Goal: Information Seeking & Learning: Learn about a topic

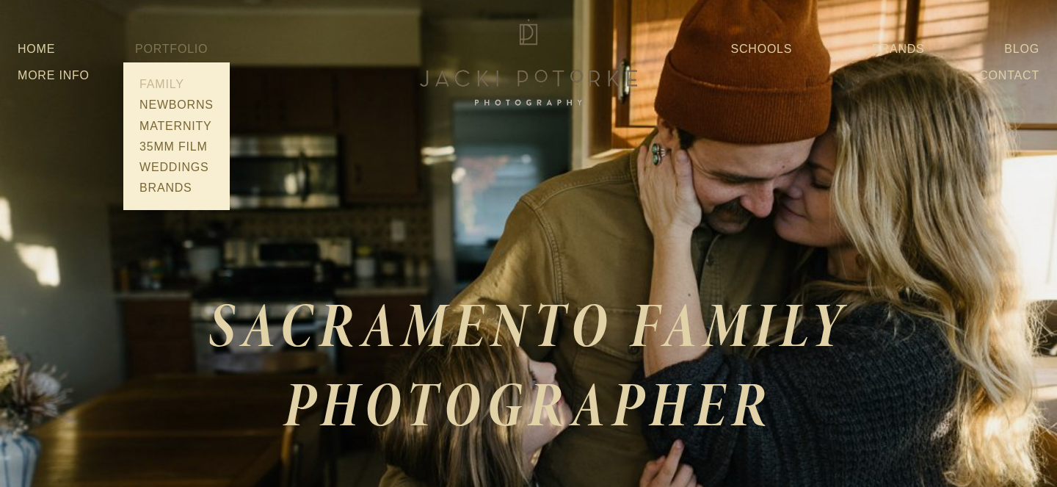
click at [164, 95] on link "Family" at bounding box center [176, 84] width 83 height 21
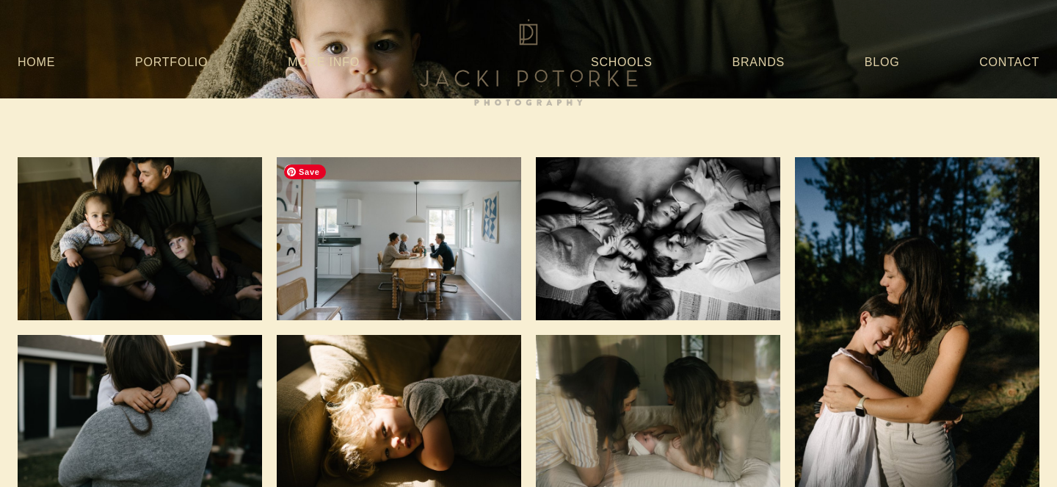
click at [454, 258] on img at bounding box center [399, 238] width 244 height 163
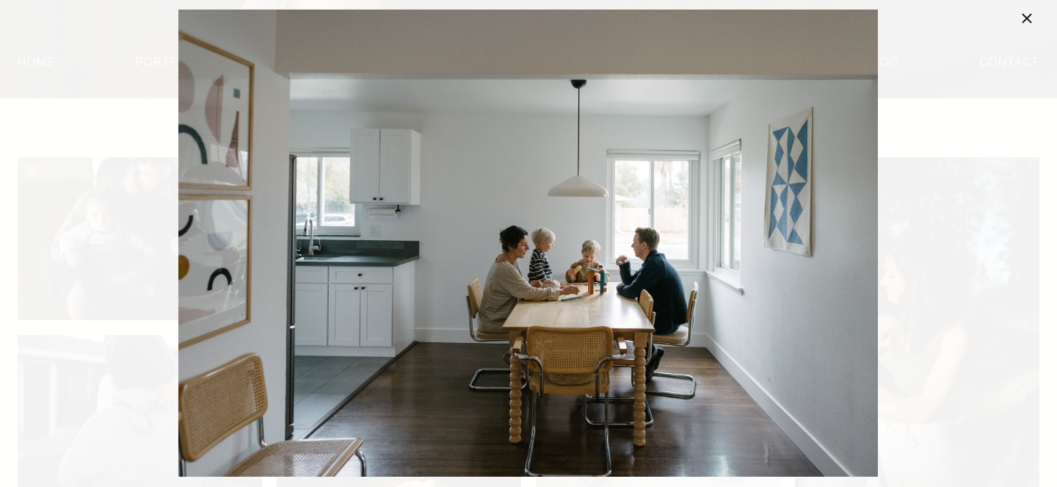
click at [73, 382] on div "Gallery" at bounding box center [528, 244] width 1014 height 468
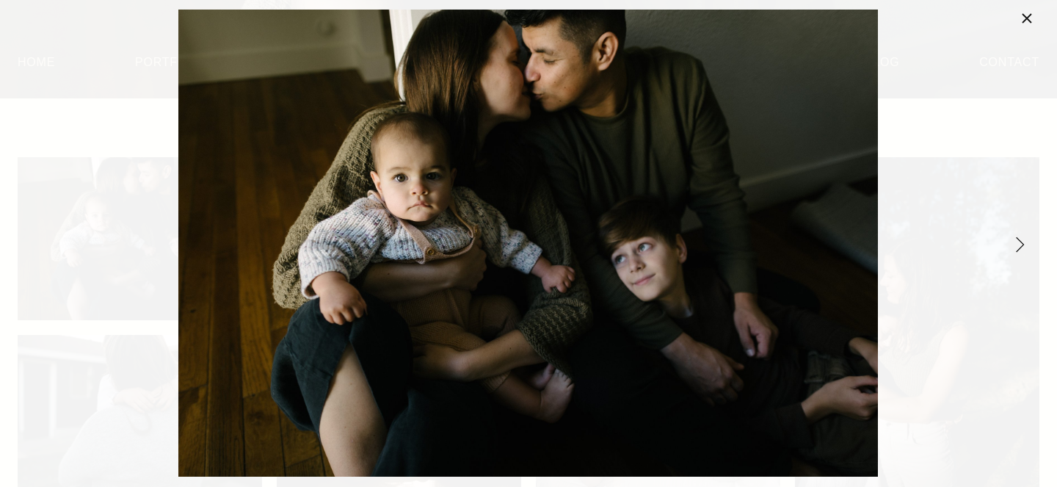
click at [1025, 21] on link "Close" at bounding box center [1027, 19] width 18 height 18
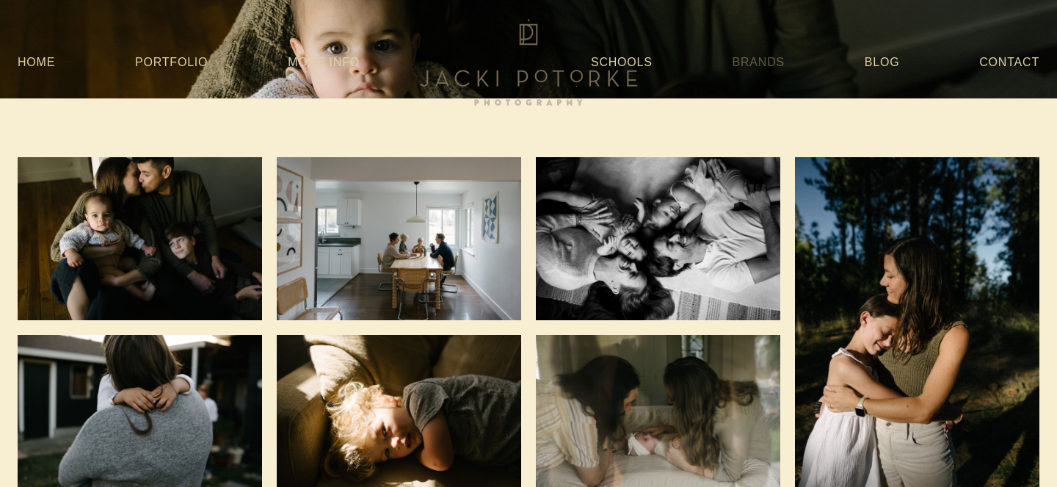
click at [766, 58] on link "Brands" at bounding box center [759, 62] width 52 height 26
click at [335, 59] on link "More Info" at bounding box center [324, 62] width 72 height 26
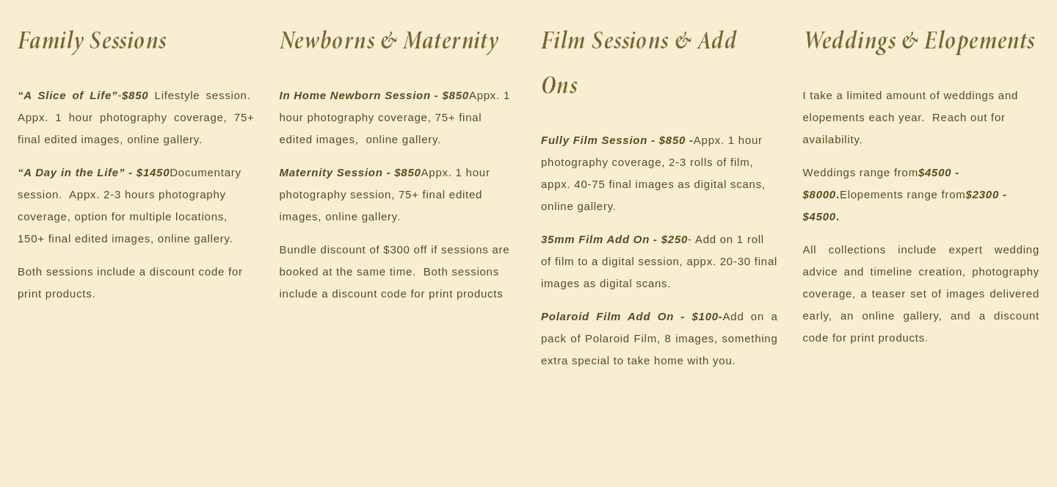
scroll to position [545, 0]
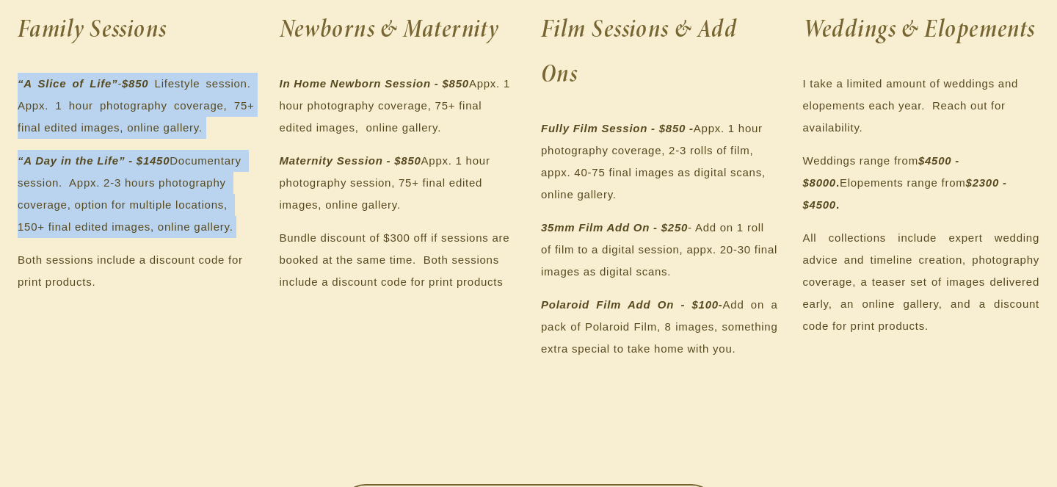
drag, startPoint x: 19, startPoint y: 81, endPoint x: 255, endPoint y: 242, distance: 284.8
click at [255, 242] on div "Family Sessions “A Slice of Life” - $850 Lifestyle session. Appx. 1 hour photog…" at bounding box center [136, 149] width 262 height 312
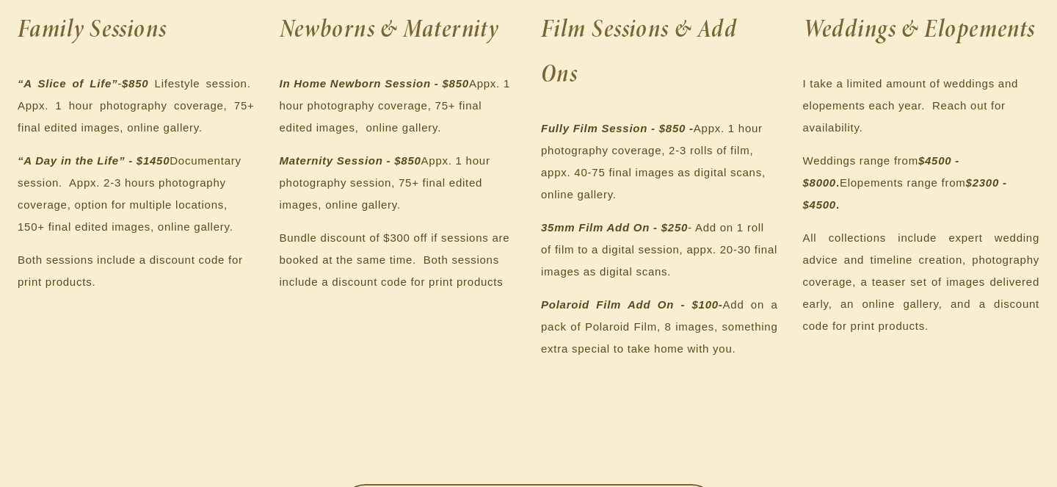
click at [244, 228] on p "“A Day in the Life” - $1450 Documentary session. Appx. 2-3 hours photography co…" at bounding box center [136, 194] width 237 height 88
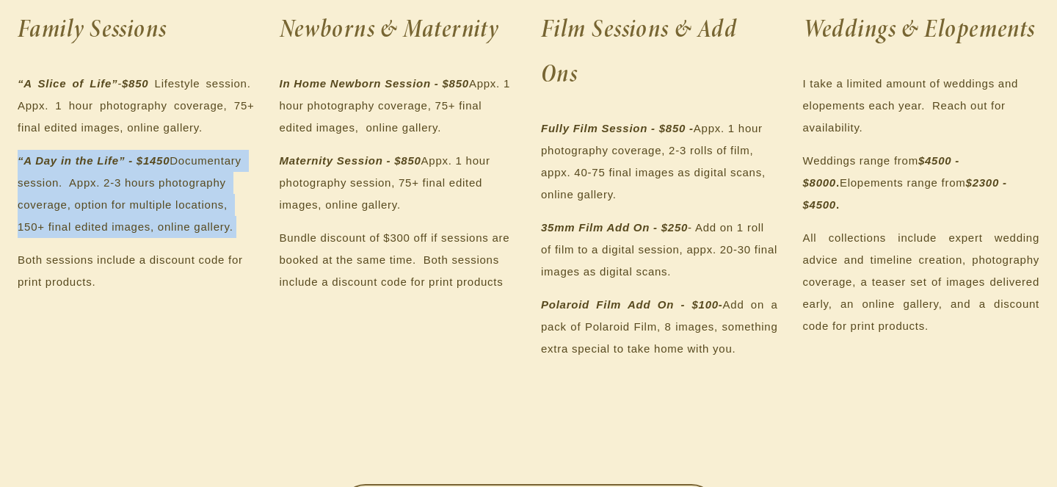
drag, startPoint x: 244, startPoint y: 228, endPoint x: 2, endPoint y: 166, distance: 250.1
click at [1, 166] on section "COLLECTIONS & PRICING Family Sessions “A Slice of Life” - $850 Lifestyle sessio…" at bounding box center [528, 465] width 1057 height 1801
click at [39, 161] on em "“A Day in the Life” - $1450" at bounding box center [94, 160] width 152 height 12
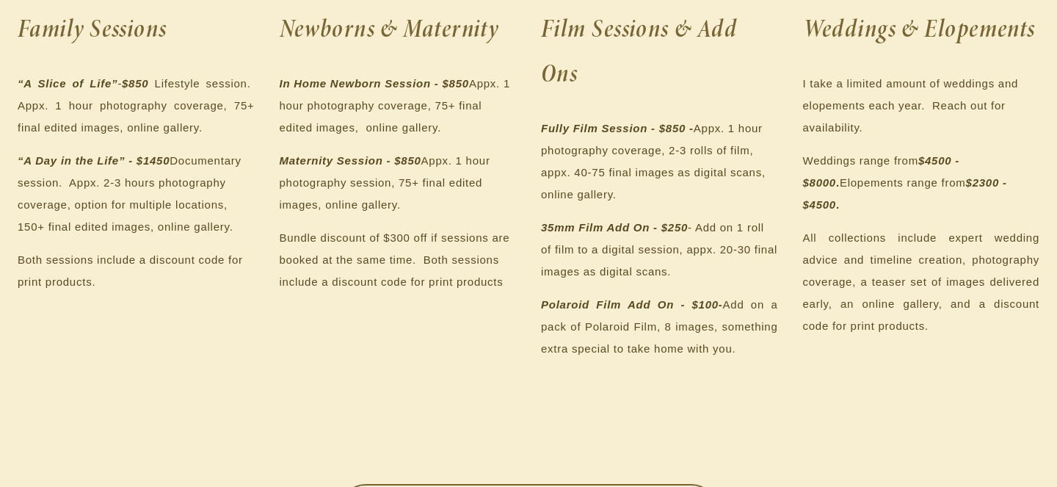
drag, startPoint x: 20, startPoint y: 160, endPoint x: 254, endPoint y: 285, distance: 265.3
click at [254, 286] on div "Family Sessions “A Slice of Life” - $850 Lifestyle session. Appx. 1 hour photog…" at bounding box center [136, 149] width 262 height 312
click at [158, 250] on p "Both sessions include a discount code for print products." at bounding box center [136, 271] width 237 height 44
drag, startPoint x: 18, startPoint y: 226, endPoint x: 263, endPoint y: 226, distance: 244.4
click at [263, 226] on div "Family Sessions “A Slice of Life” - $850 Lifestyle session. Appx. 1 hour photog…" at bounding box center [136, 149] width 262 height 312
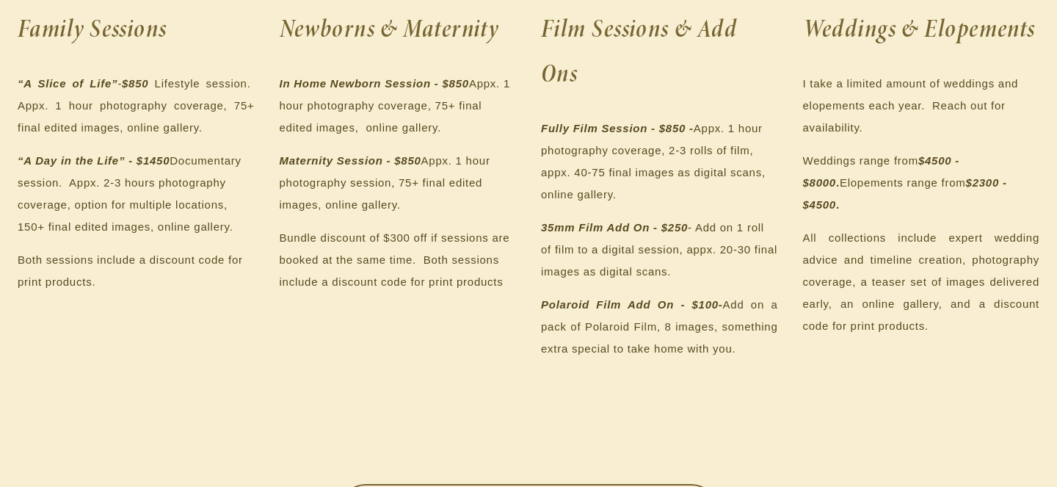
click at [123, 281] on p "Both sessions include a discount code for print products." at bounding box center [136, 271] width 237 height 44
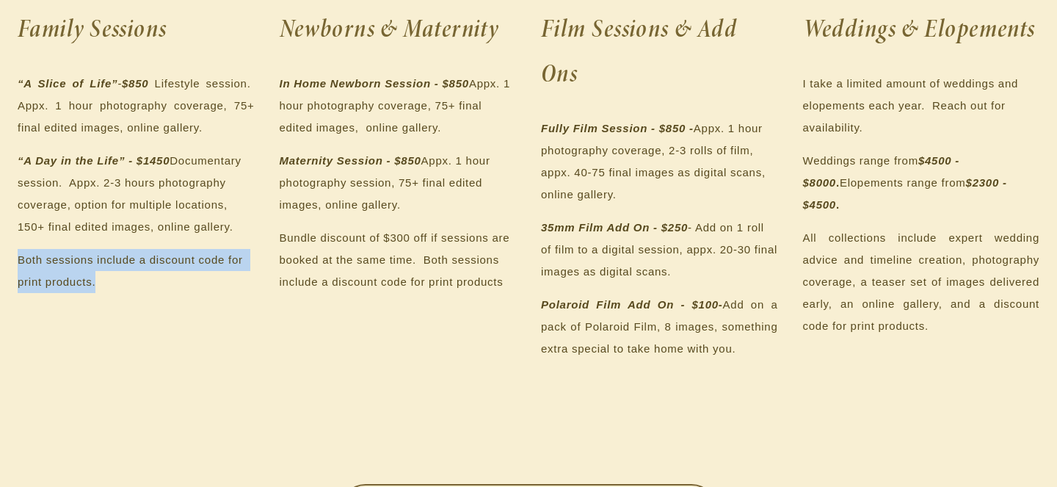
click at [123, 200] on p "“A Day in the Life” - $1450 Documentary session. Appx. 2-3 hours photography co…" at bounding box center [136, 194] width 237 height 88
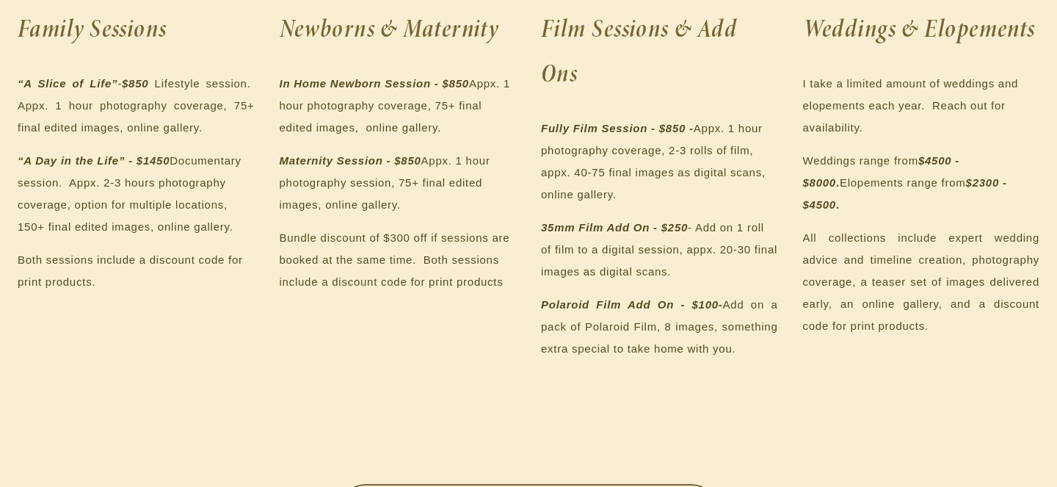
click at [123, 200] on p "“A Day in the Life” - $1450 Documentary session. Appx. 2-3 hours photography co…" at bounding box center [136, 194] width 237 height 88
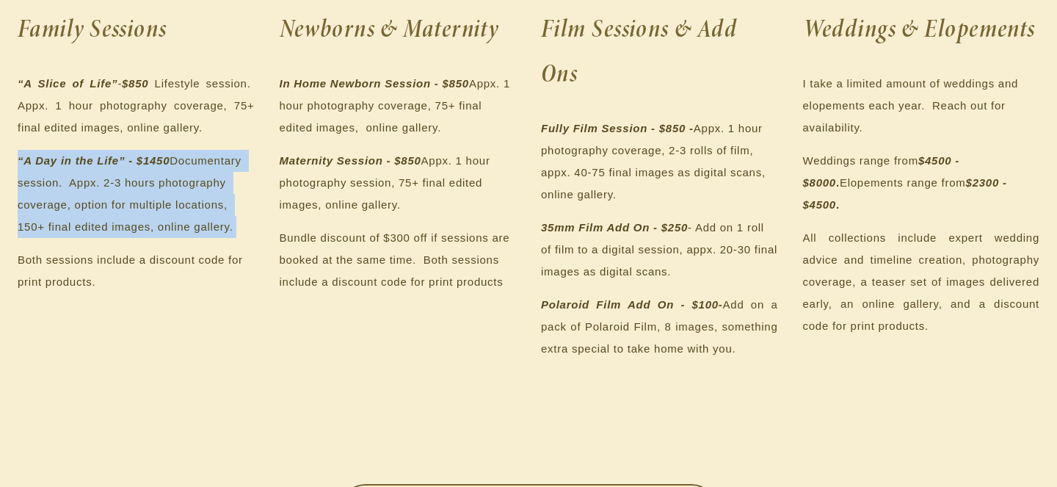
click at [142, 167] on p "“A Day in the Life” - $1450 Documentary session. Appx. 2-3 hours photography co…" at bounding box center [136, 194] width 237 height 88
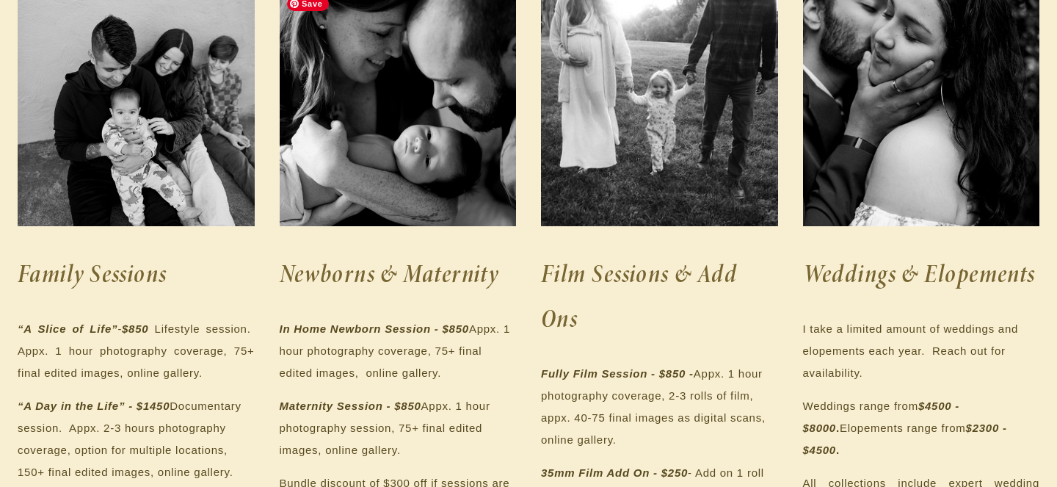
scroll to position [598, 0]
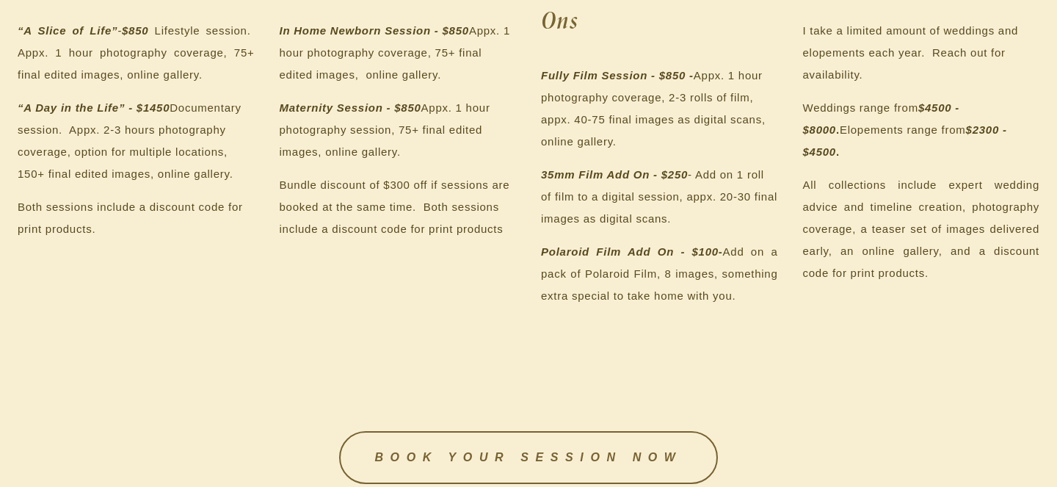
click at [180, 158] on p "“A Day in the Life” - $1450 Documentary session. Appx. 2-3 hours photography co…" at bounding box center [136, 141] width 237 height 88
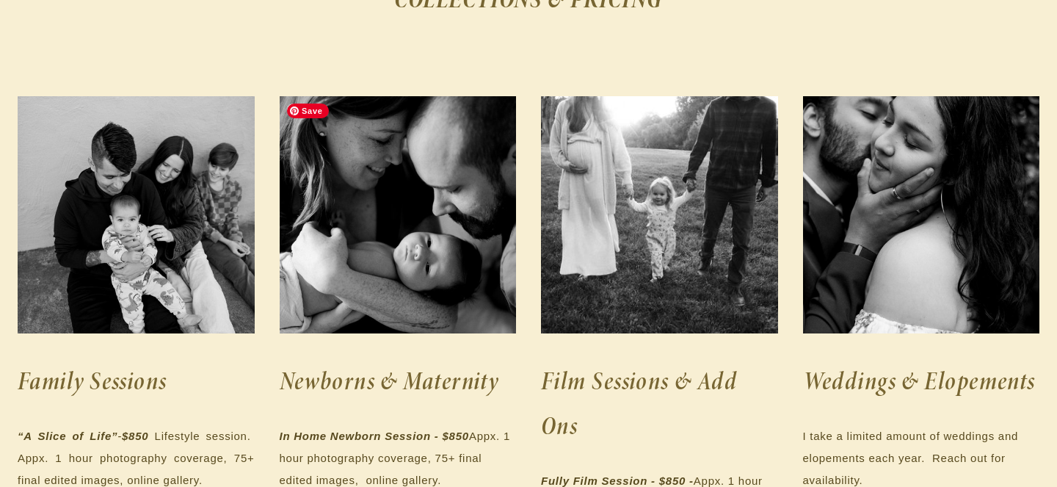
scroll to position [0, 0]
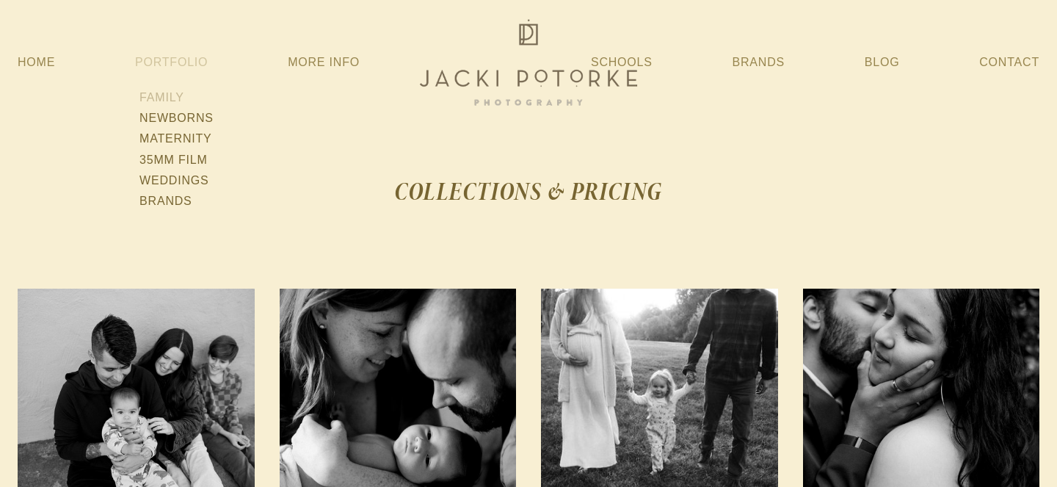
click at [169, 97] on link "Family" at bounding box center [176, 97] width 83 height 21
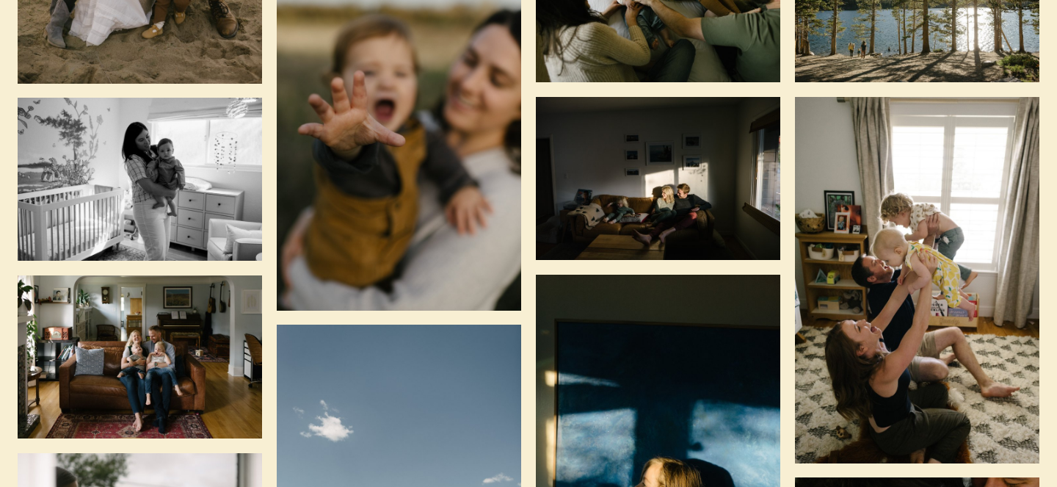
scroll to position [2065, 0]
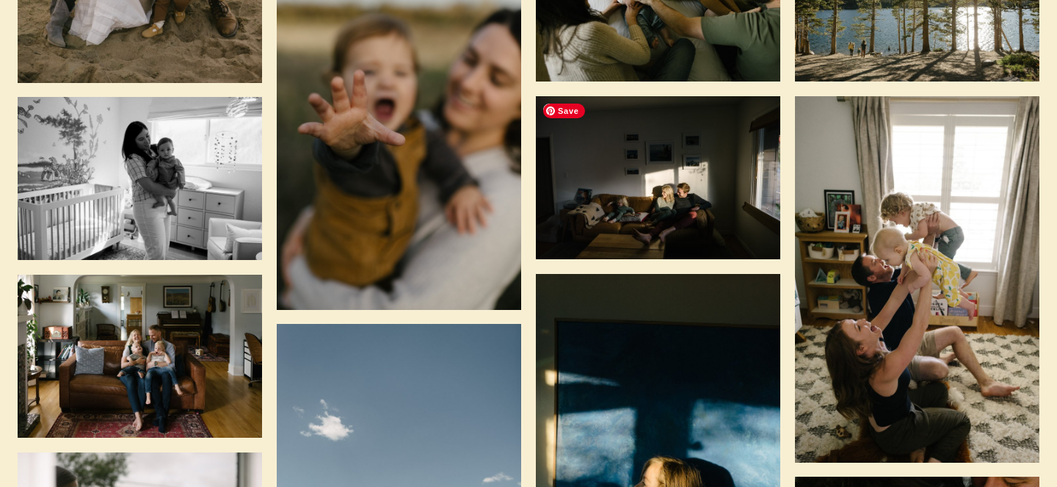
click at [686, 183] on img at bounding box center [658, 177] width 244 height 163
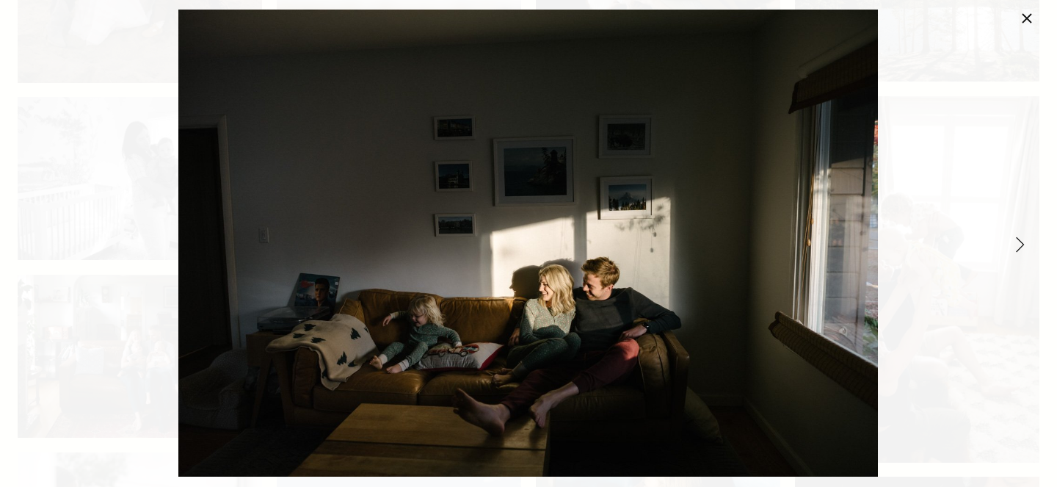
click at [1034, 19] on link "Close" at bounding box center [1027, 19] width 18 height 18
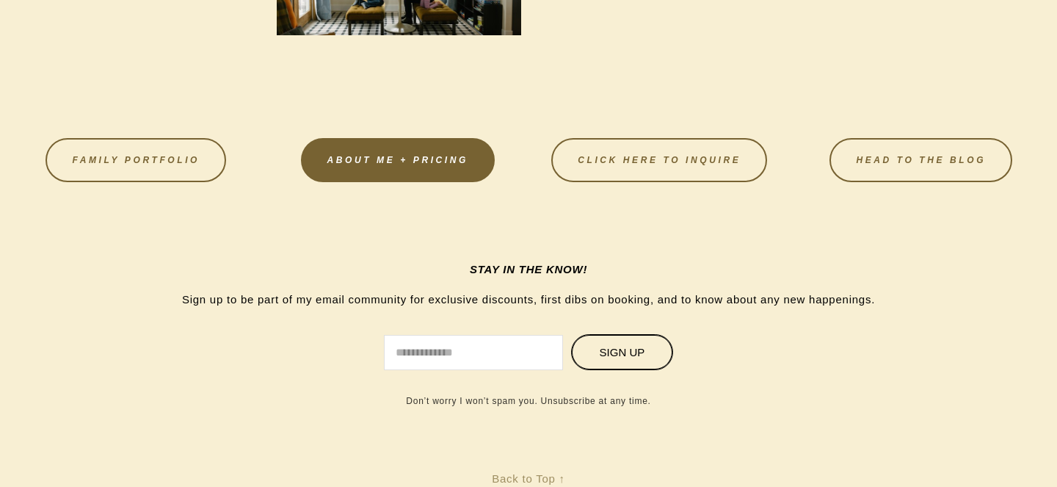
scroll to position [3833, 0]
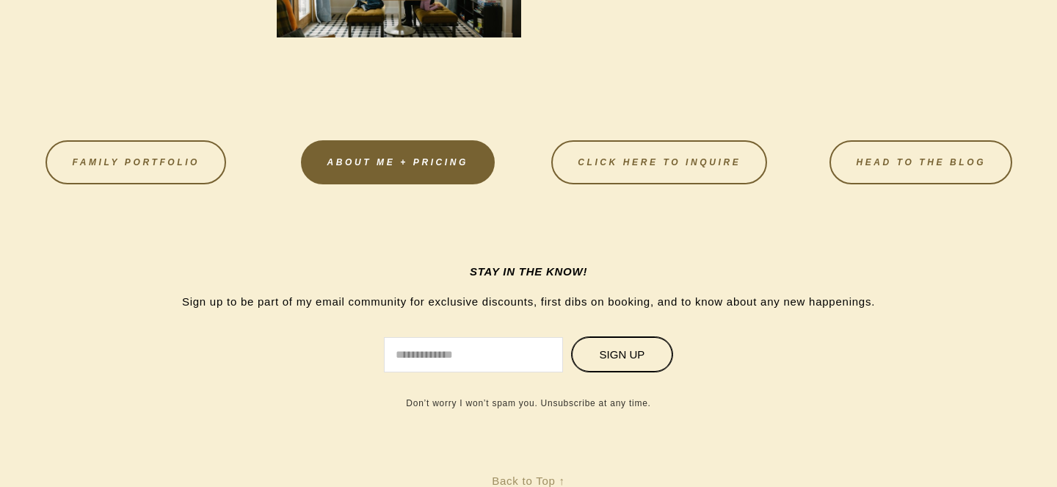
click at [396, 169] on link "About Me + Pricing" at bounding box center [398, 162] width 194 height 44
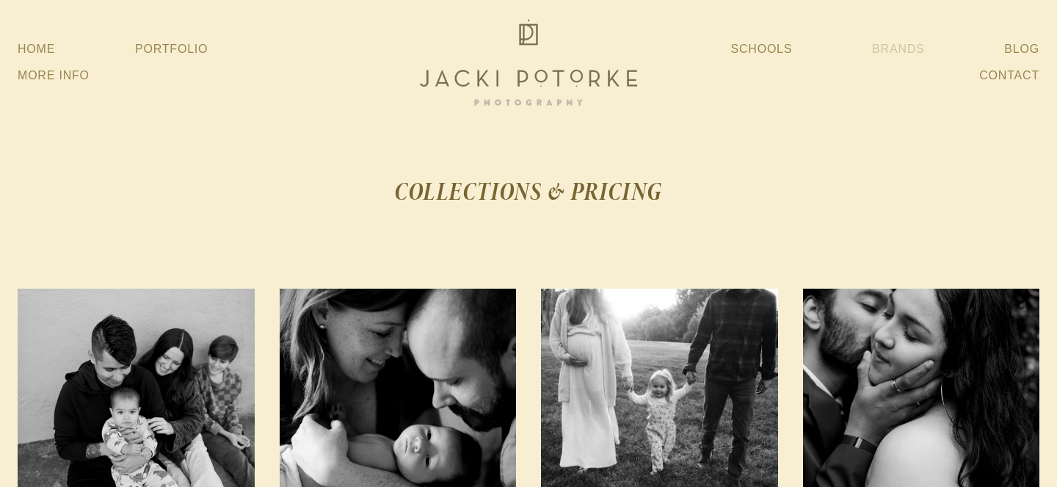
click at [885, 52] on link "Brands" at bounding box center [898, 49] width 52 height 26
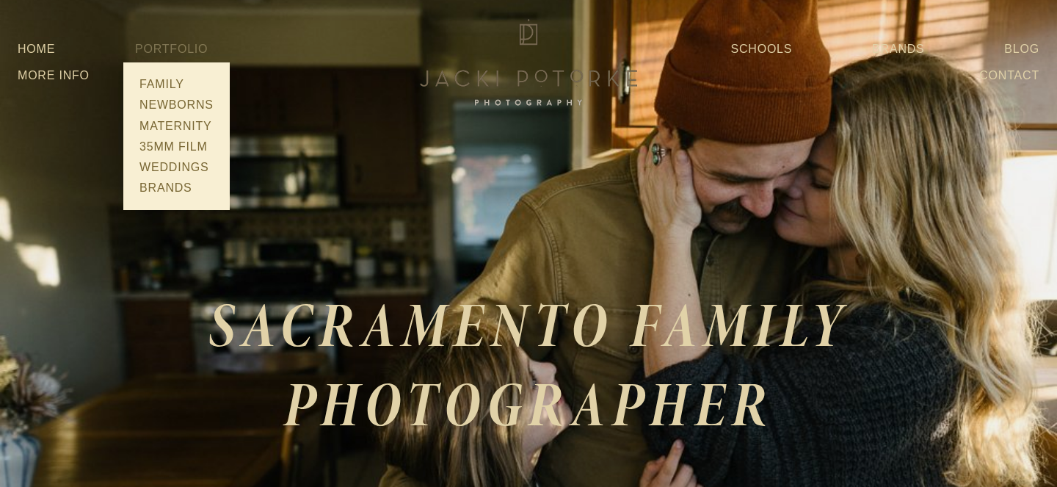
click at [181, 55] on link "Portfolio" at bounding box center [171, 49] width 73 height 12
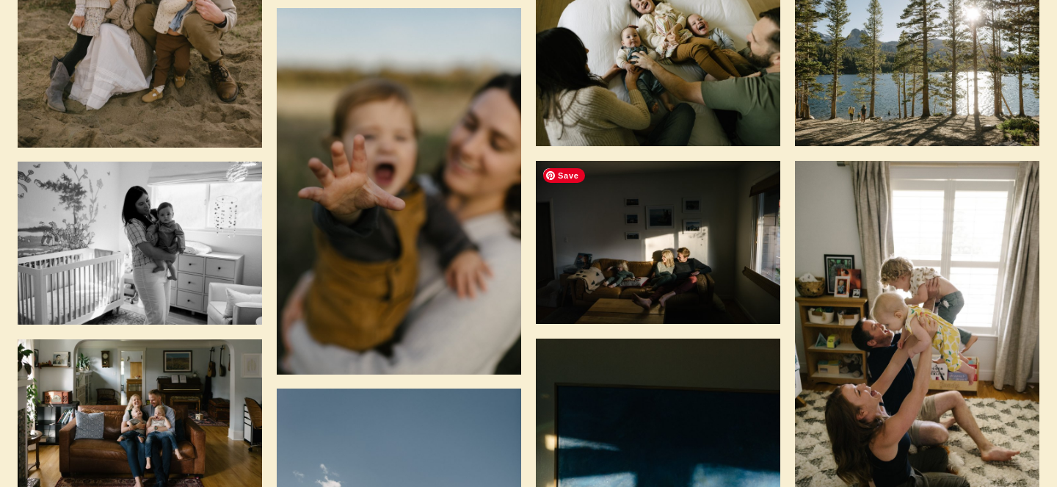
scroll to position [2084, 0]
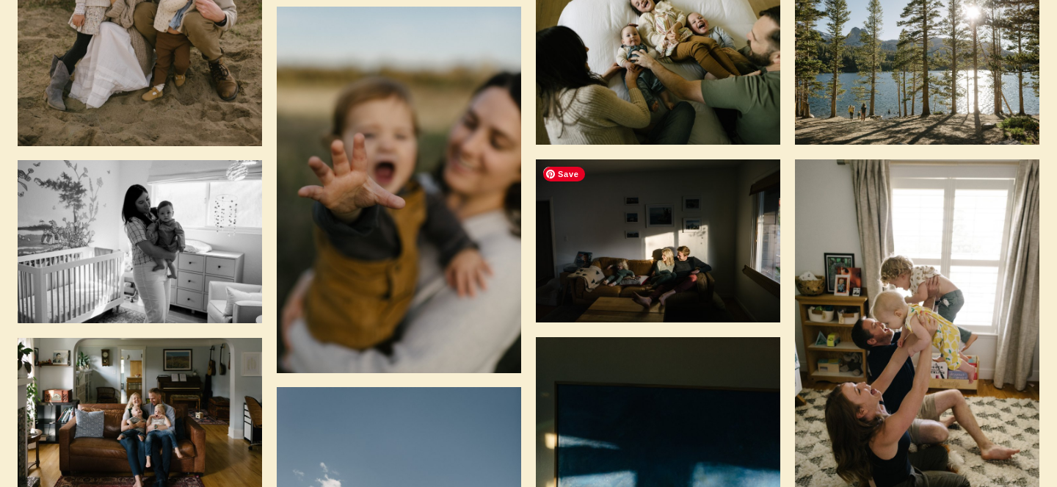
click at [705, 296] on img at bounding box center [658, 240] width 244 height 163
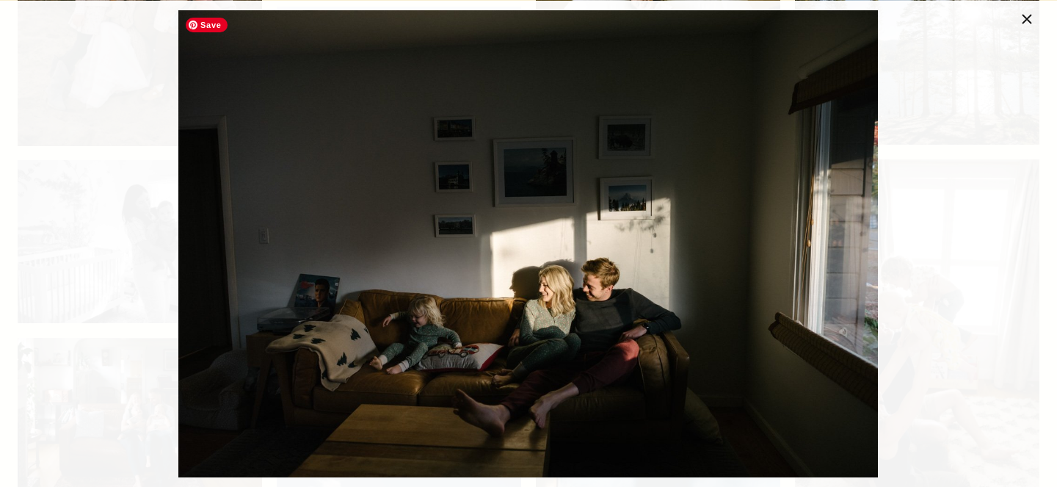
drag, startPoint x: 435, startPoint y: 185, endPoint x: 406, endPoint y: 10, distance: 177.0
click div "Gallery" at bounding box center [528, 244] width 1057 height 487
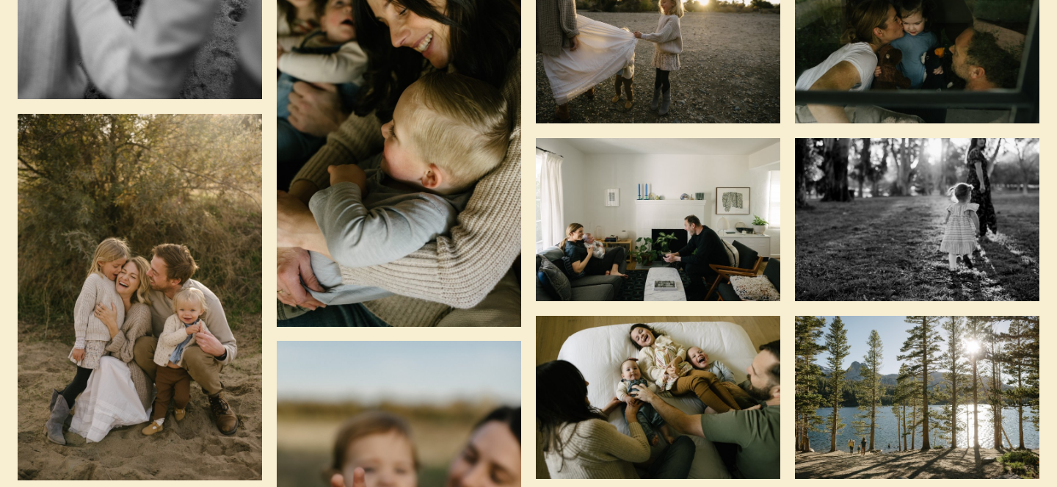
scroll to position [2077, 0]
